Goal: Transaction & Acquisition: Subscribe to service/newsletter

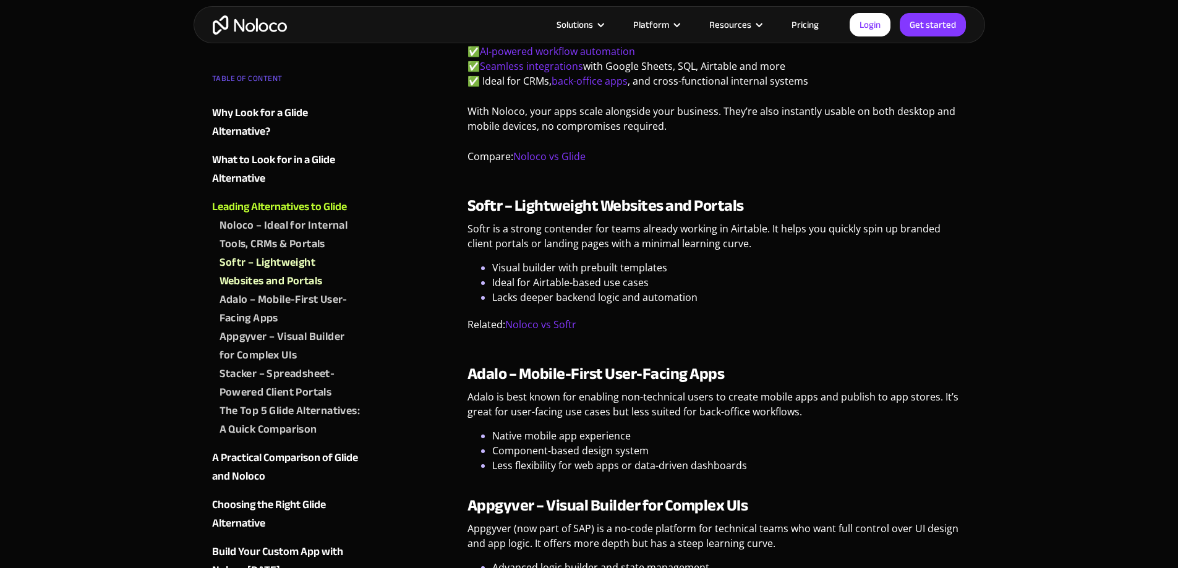
scroll to position [1484, 0]
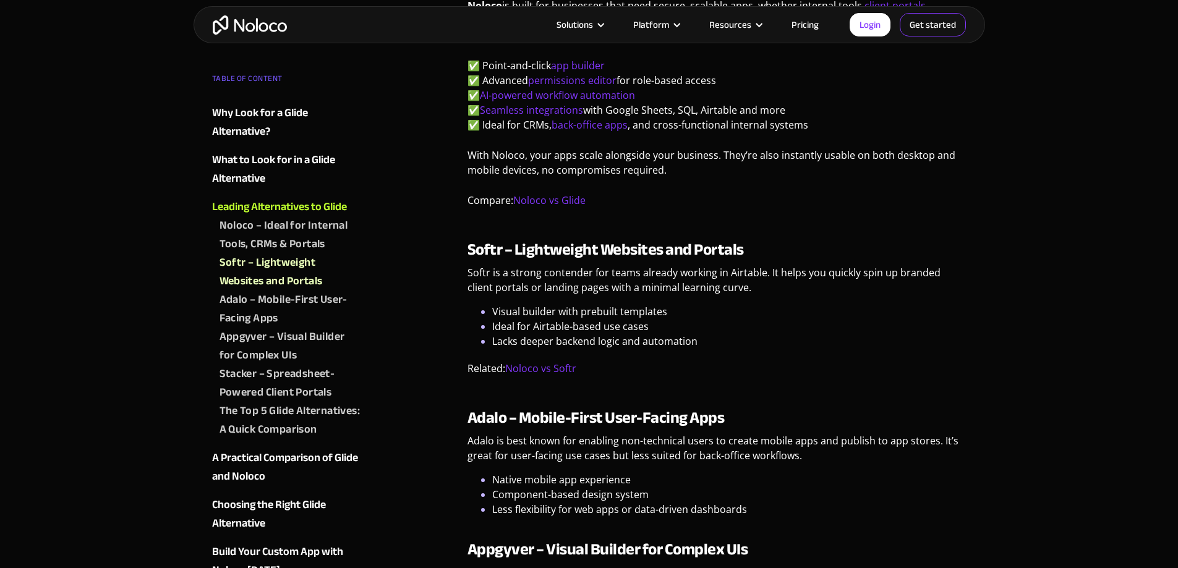
click at [931, 23] on link "Get started" at bounding box center [933, 24] width 66 height 23
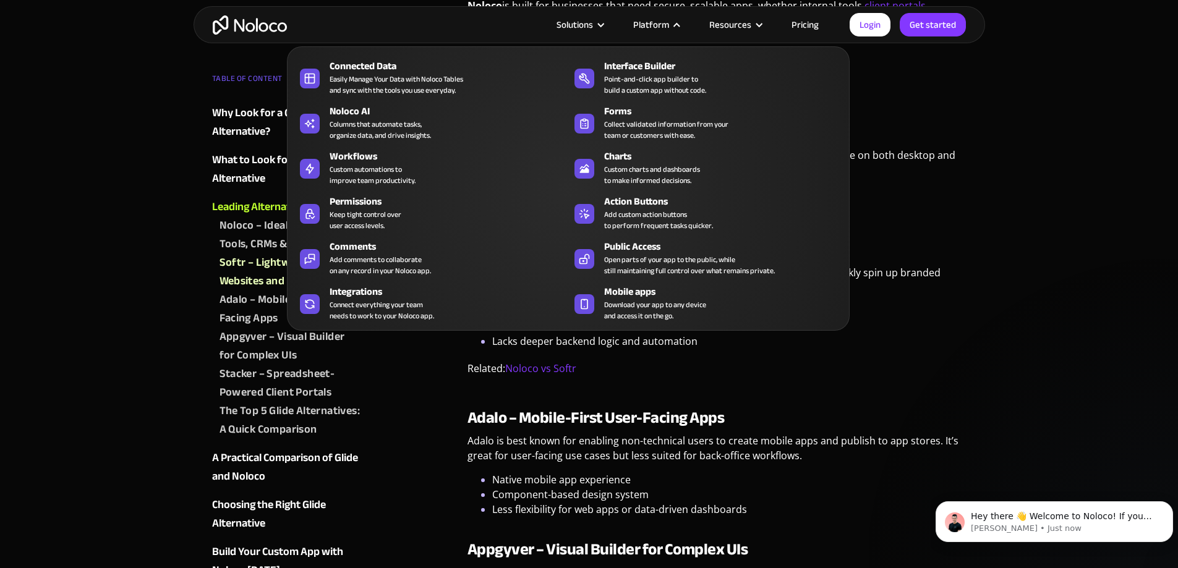
scroll to position [0, 0]
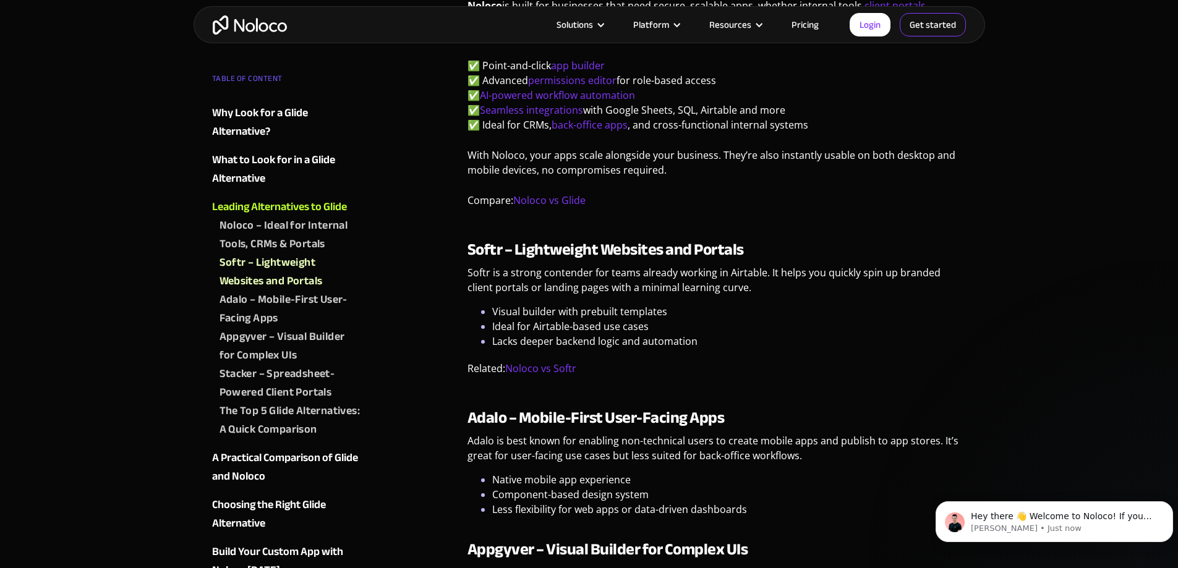
click at [908, 23] on link "Get started" at bounding box center [933, 24] width 66 height 23
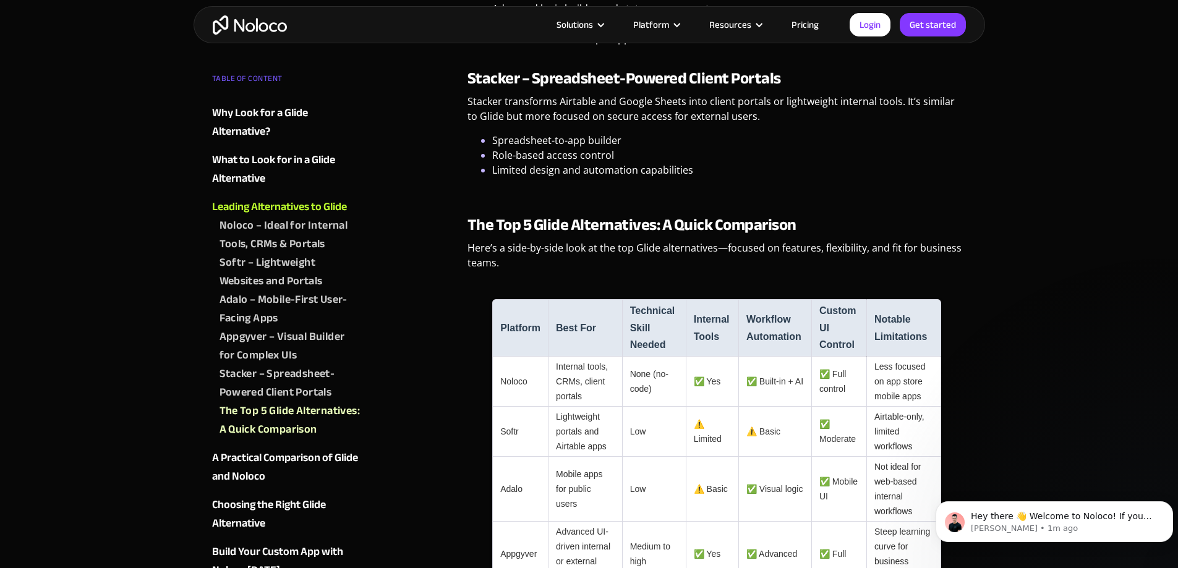
scroll to position [2102, 0]
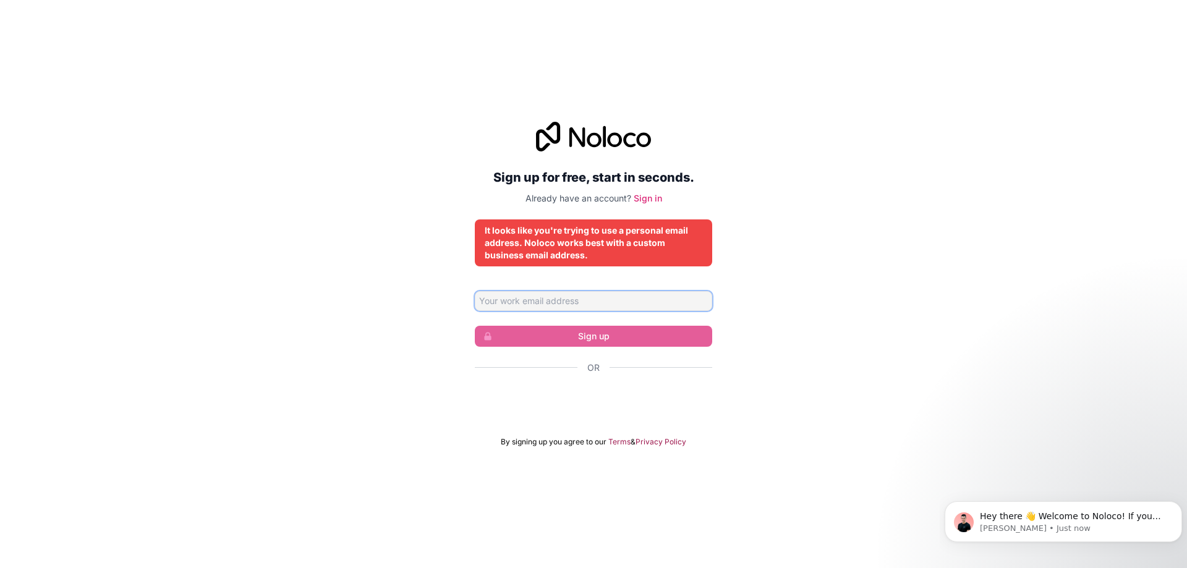
click at [580, 296] on input "Email address" at bounding box center [593, 301] width 237 height 20
type input "[EMAIL_ADDRESS][DOMAIN_NAME]"
click at [627, 304] on input "[EMAIL_ADDRESS][DOMAIN_NAME]" at bounding box center [593, 301] width 237 height 20
